Goal: Task Accomplishment & Management: Complete application form

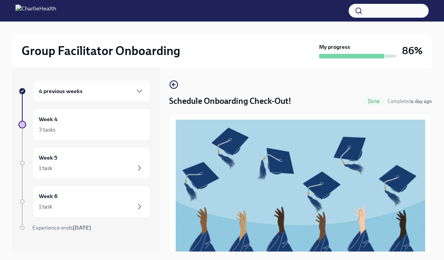
click at [104, 93] on div "4 previous weeks" at bounding box center [91, 91] width 105 height 9
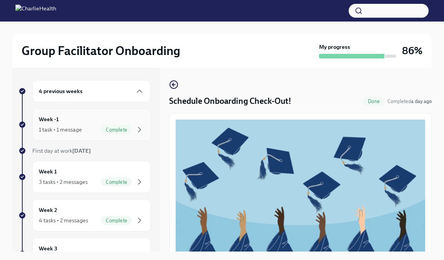
click at [123, 128] on span "Complete" at bounding box center [116, 130] width 31 height 6
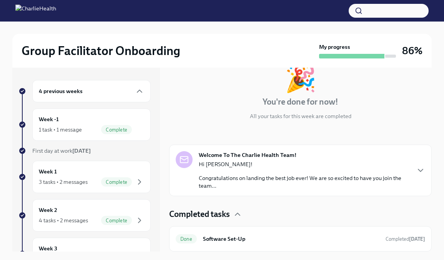
scroll to position [42, 0]
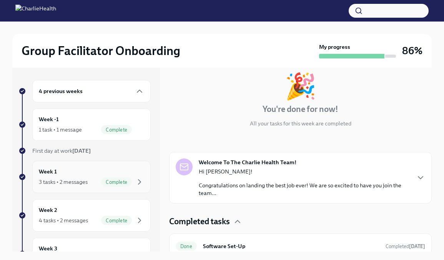
click at [119, 180] on span "Complete" at bounding box center [116, 182] width 31 height 6
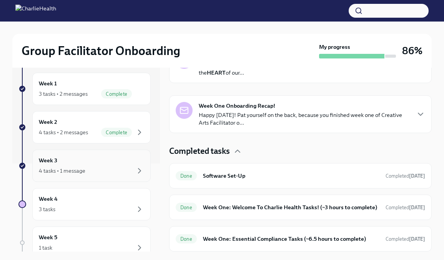
scroll to position [79, 0]
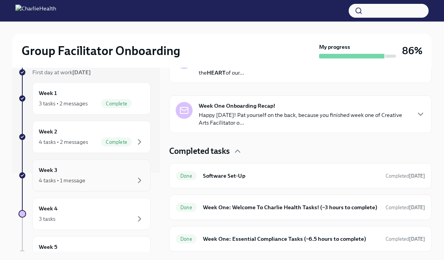
click at [119, 187] on div "Week 3 4 tasks • 1 message" at bounding box center [91, 175] width 119 height 32
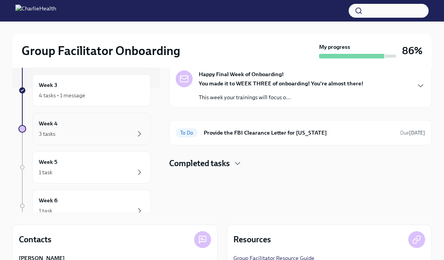
scroll to position [138, 0]
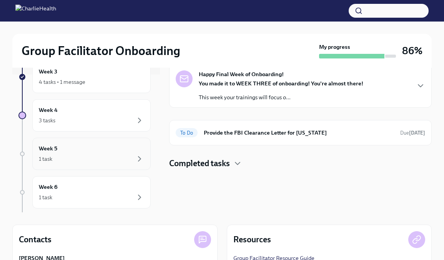
click at [125, 166] on div "Week 5 1 task" at bounding box center [91, 154] width 119 height 32
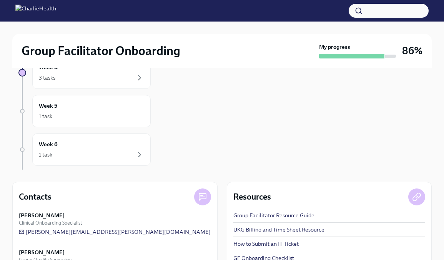
scroll to position [99, 0]
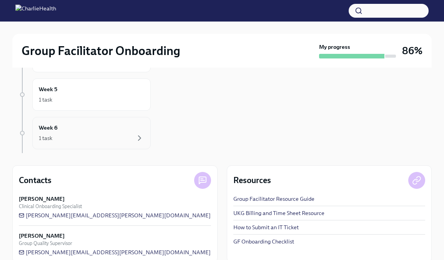
click at [108, 138] on div "1 task" at bounding box center [91, 138] width 105 height 9
